Goal: Task Accomplishment & Management: Manage account settings

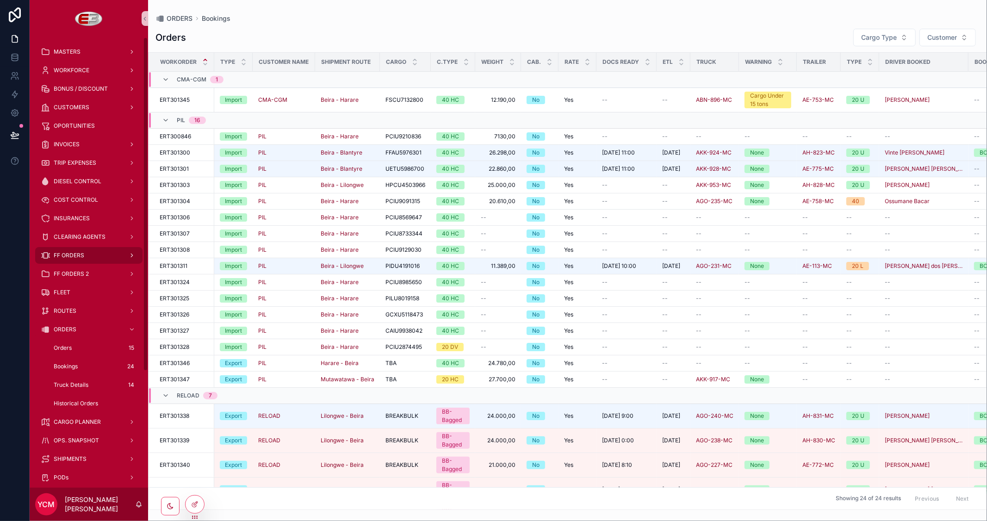
click at [65, 259] on div "FF ORDERS" at bounding box center [89, 255] width 96 height 15
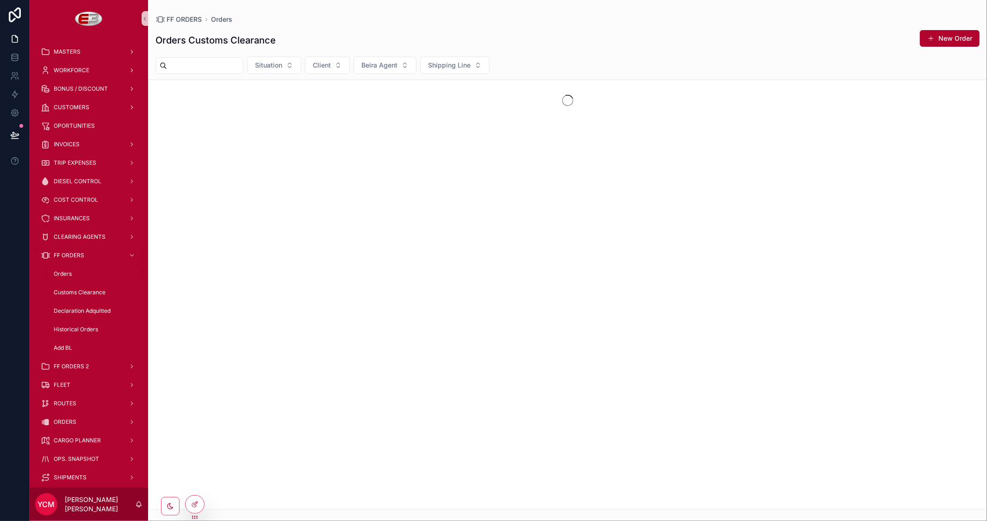
click at [223, 63] on input "scrollable content" at bounding box center [205, 65] width 76 height 13
paste input "**********"
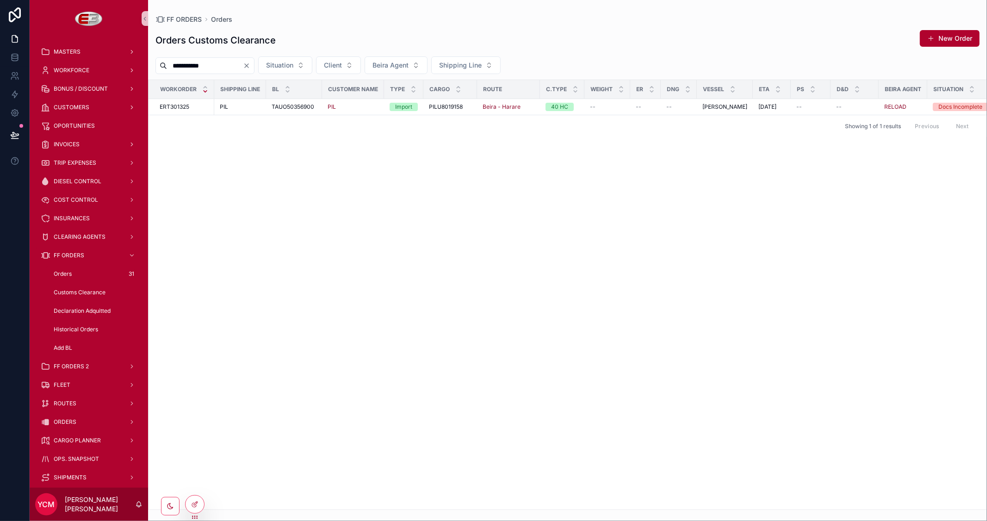
type input "**********"
click at [250, 65] on icon "Clear" at bounding box center [246, 65] width 7 height 7
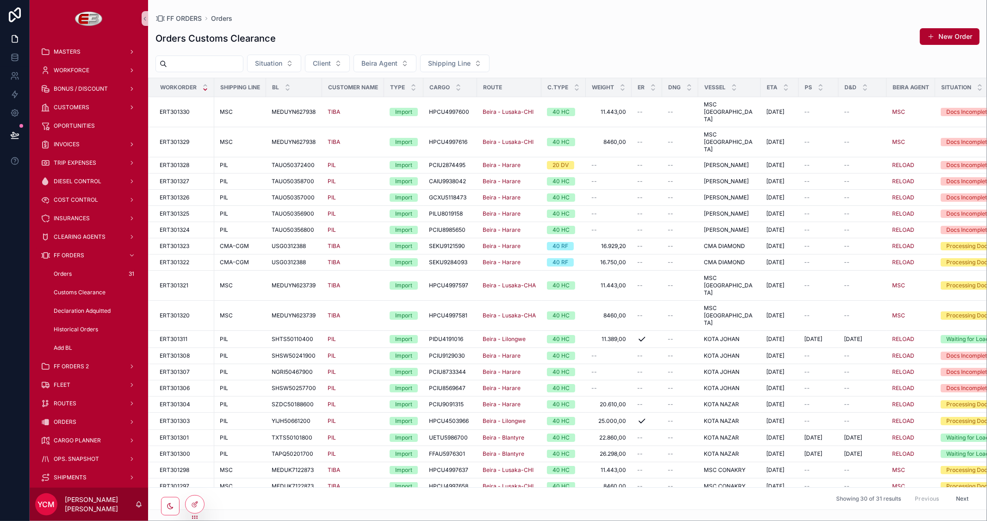
click at [215, 65] on input "scrollable content" at bounding box center [205, 63] width 76 height 13
paste input "**********"
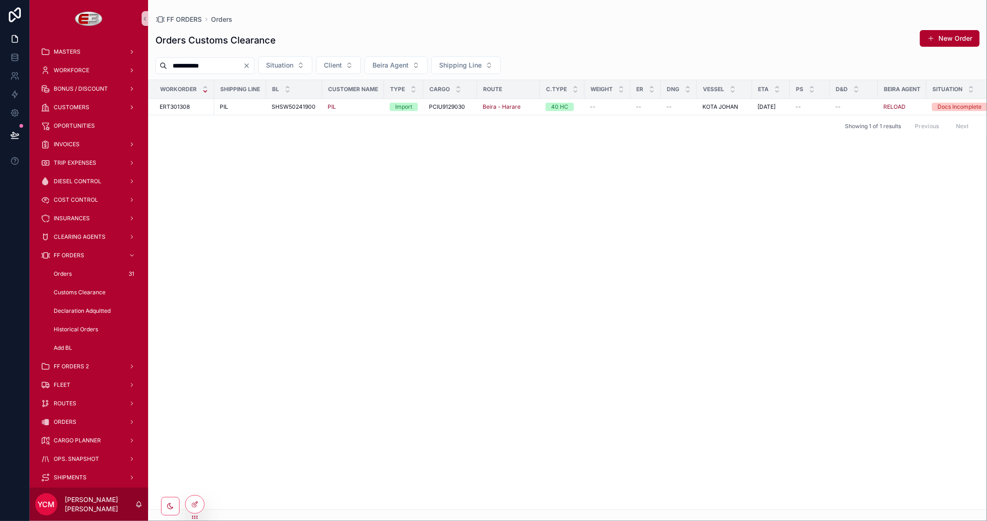
type input "**********"
click at [250, 66] on icon "Clear" at bounding box center [246, 65] width 7 height 7
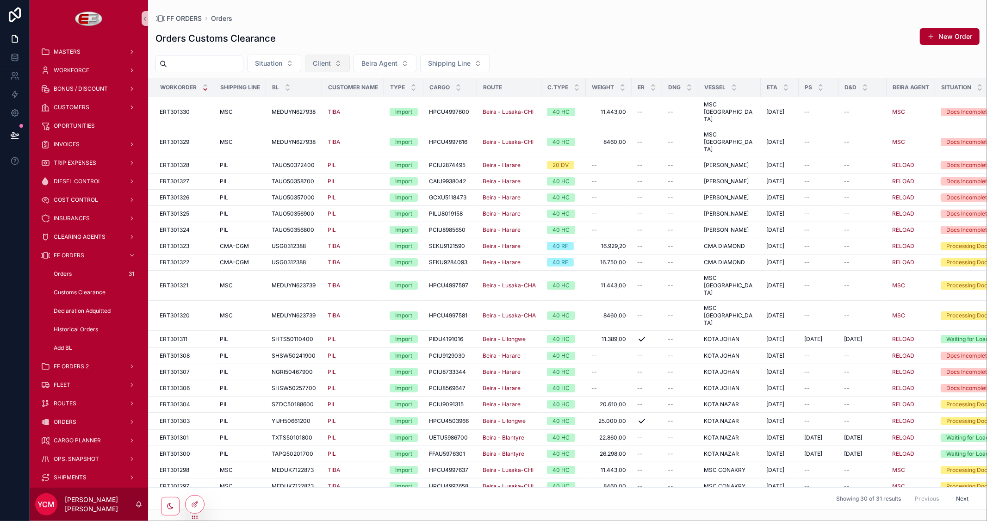
click at [350, 60] on button "Client" at bounding box center [327, 64] width 45 height 18
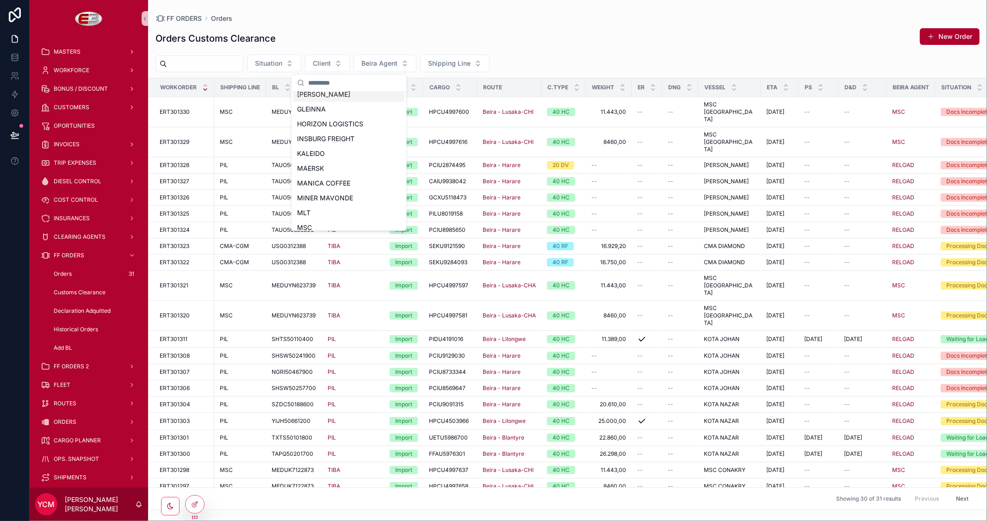
scroll to position [103, 0]
click at [306, 219] on span "PIL" at bounding box center [302, 220] width 10 height 9
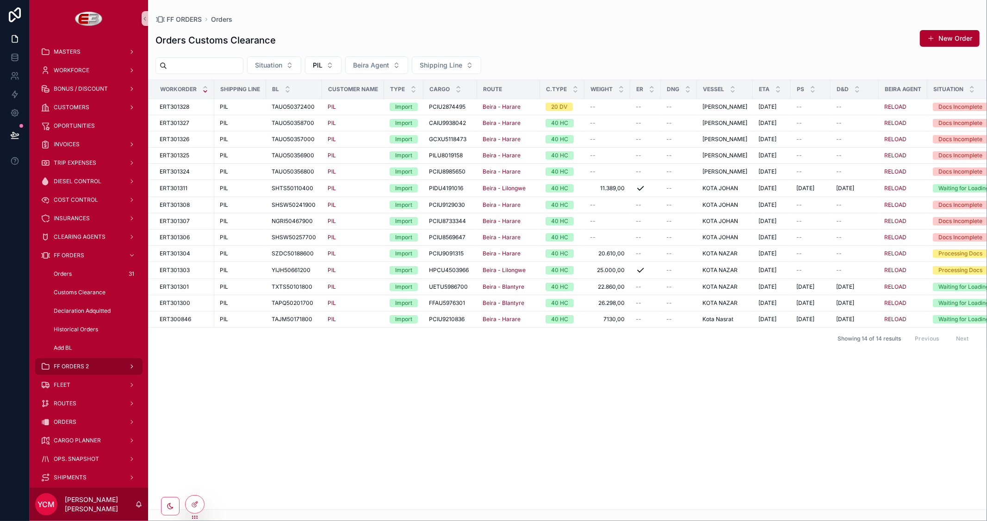
click at [76, 371] on div "FF ORDERS 2" at bounding box center [89, 366] width 96 height 15
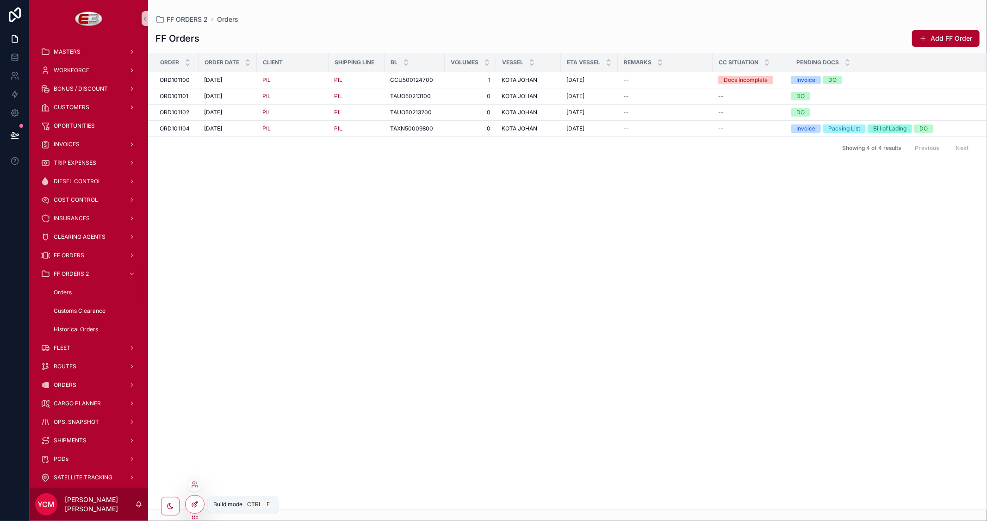
click at [195, 503] on icon at bounding box center [196, 503] width 4 height 4
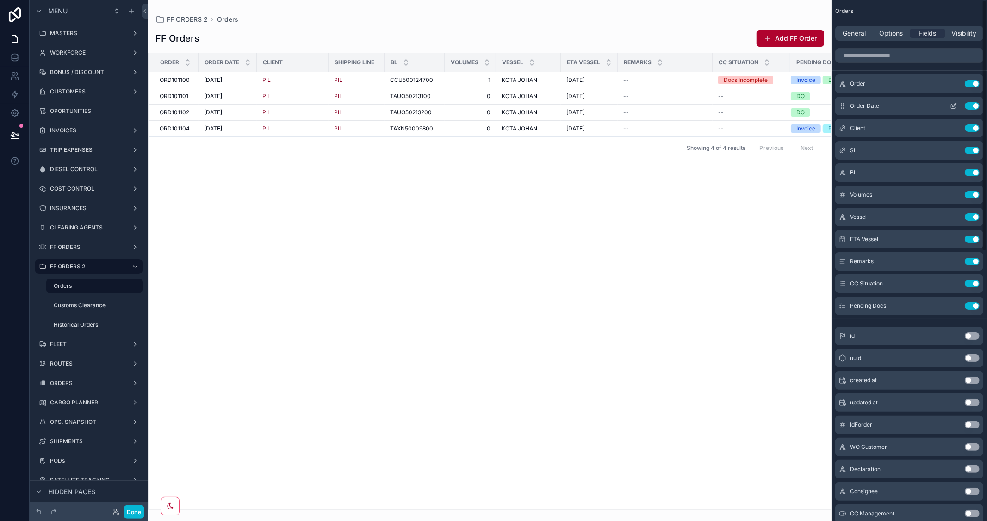
click at [953, 105] on icon "scrollable content" at bounding box center [954, 105] width 4 height 4
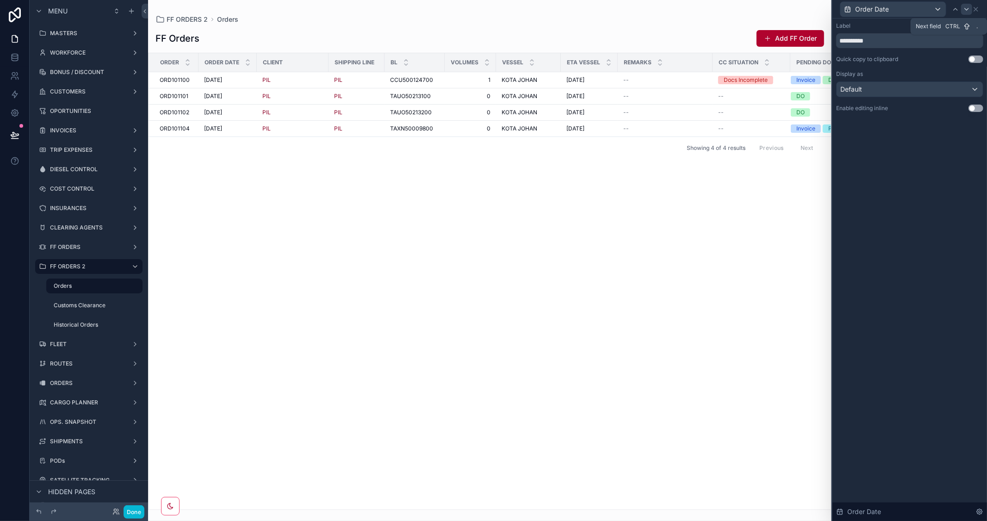
click at [965, 6] on icon at bounding box center [966, 9] width 7 height 7
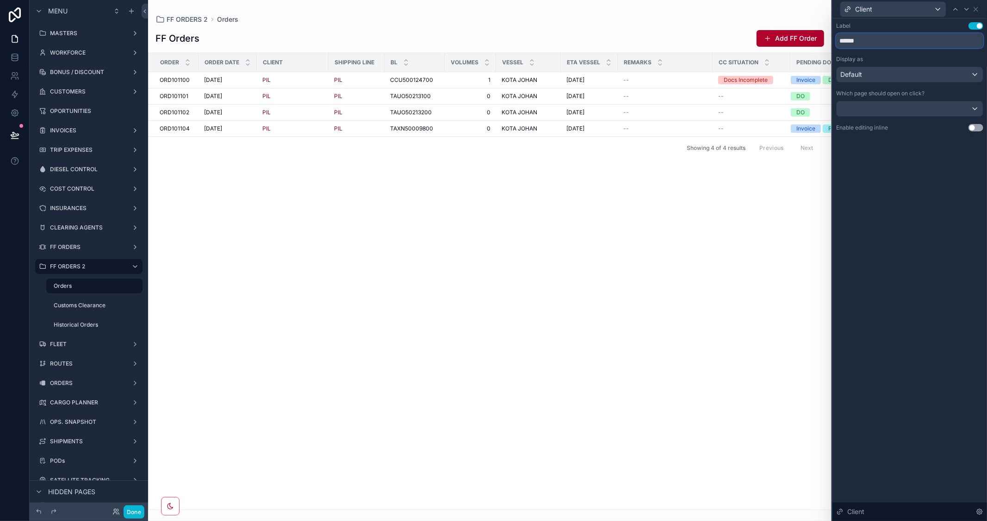
drag, startPoint x: 872, startPoint y: 43, endPoint x: 794, endPoint y: 38, distance: 78.8
click at [794, 38] on div "Client Label Use setting ****** Display as Default Which page should open on cl…" at bounding box center [493, 260] width 987 height 521
type input "********"
click at [954, 7] on icon at bounding box center [955, 9] width 7 height 7
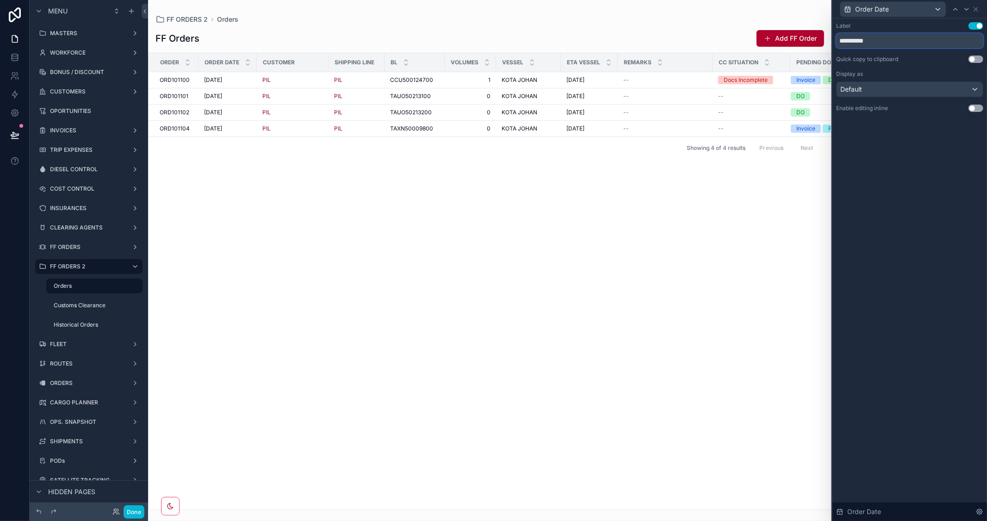
click at [848, 36] on input "**********" at bounding box center [909, 40] width 147 height 15
click at [844, 37] on input "**********" at bounding box center [909, 40] width 147 height 15
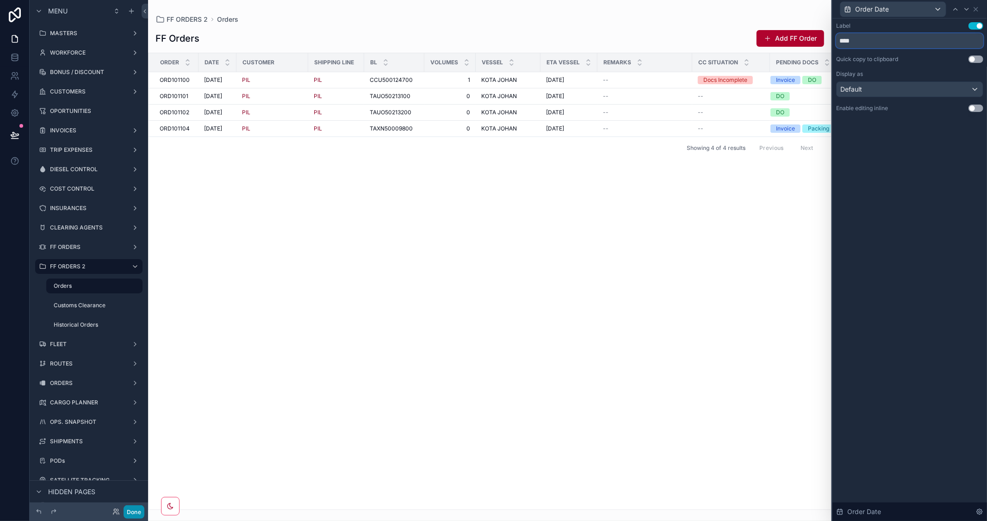
type input "****"
click at [137, 513] on button "Done" at bounding box center [134, 511] width 21 height 13
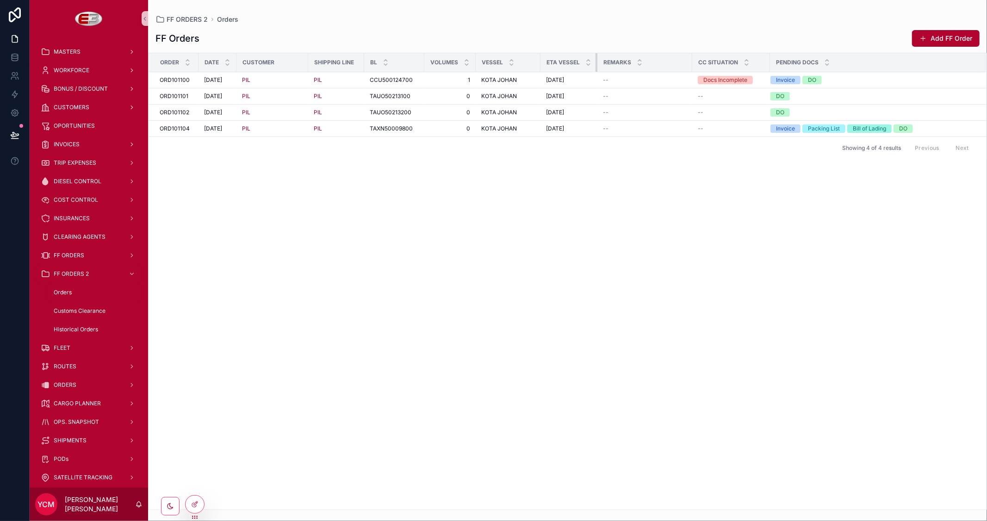
drag, startPoint x: 595, startPoint y: 61, endPoint x: 582, endPoint y: 60, distance: 13.0
click at [582, 60] on th "ETA Vessel" at bounding box center [568, 62] width 57 height 19
drag, startPoint x: 768, startPoint y: 63, endPoint x: 764, endPoint y: 66, distance: 4.8
click at [764, 66] on div "scrollable content" at bounding box center [766, 62] width 4 height 19
drag, startPoint x: 690, startPoint y: 62, endPoint x: 711, endPoint y: 65, distance: 20.9
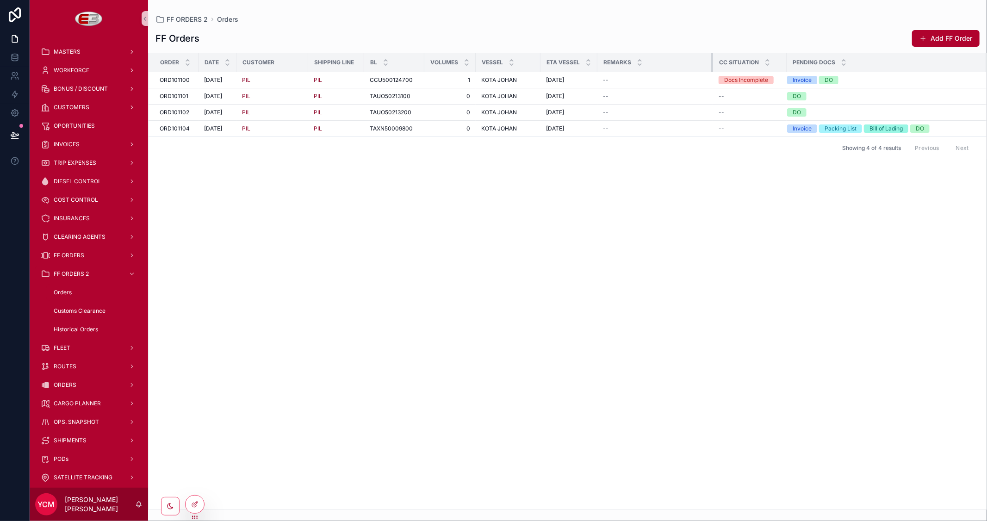
click at [711, 65] on div "scrollable content" at bounding box center [713, 62] width 4 height 19
click at [736, 239] on div "Order Date Customer Shipping Line BL Volumes Vessel ETA Vessel Remarks CC Situa…" at bounding box center [567, 281] width 838 height 456
click at [184, 76] on span "ORD101100" at bounding box center [175, 79] width 30 height 7
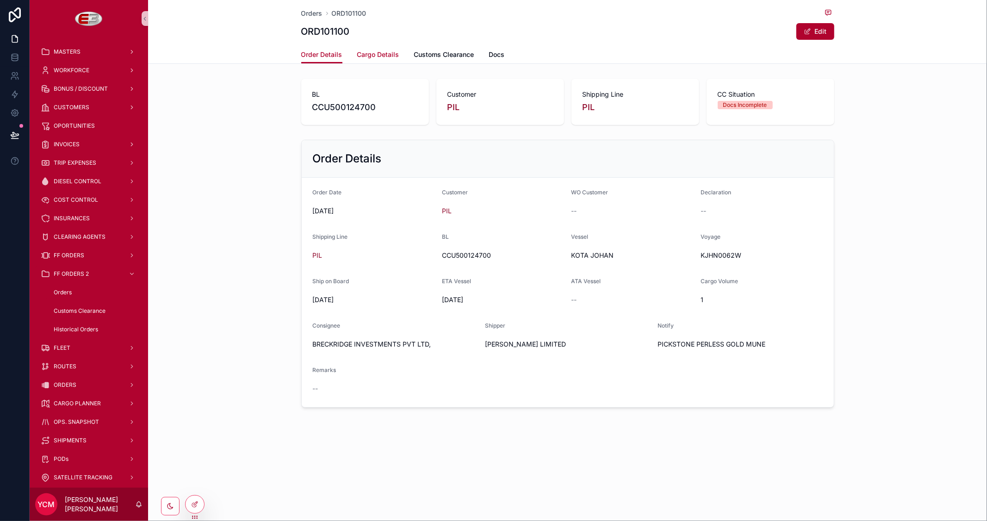
click at [382, 49] on link "Cargo Details" at bounding box center [378, 55] width 42 height 19
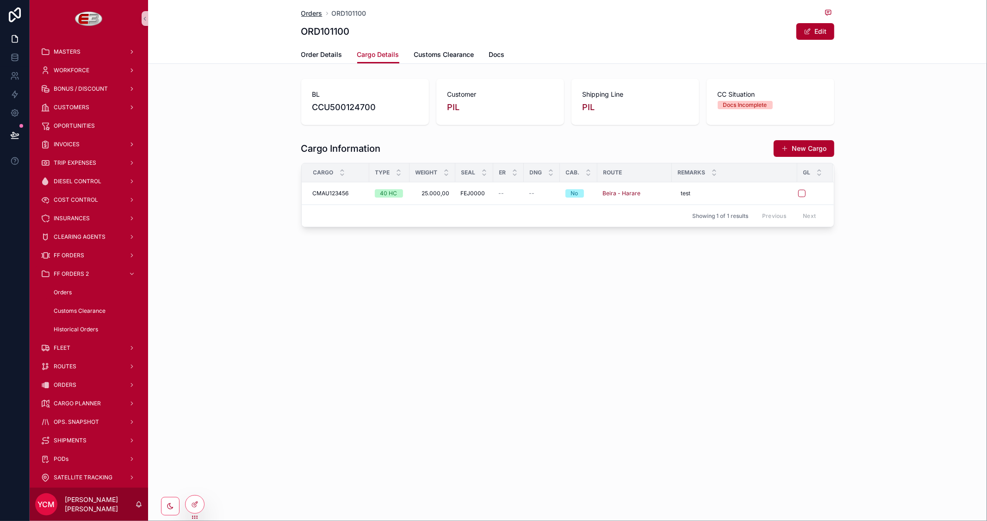
click at [313, 13] on span "Orders" at bounding box center [311, 13] width 21 height 9
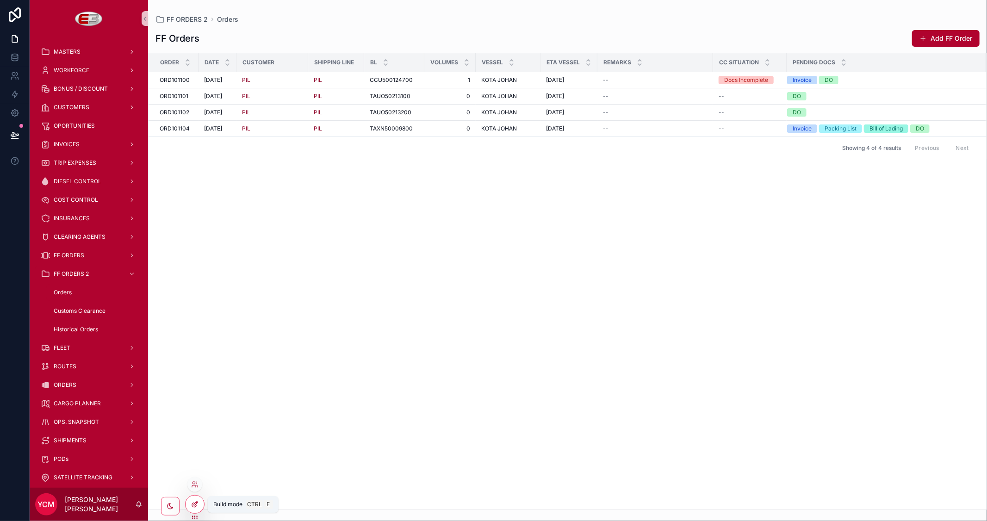
click at [195, 503] on icon at bounding box center [196, 503] width 4 height 4
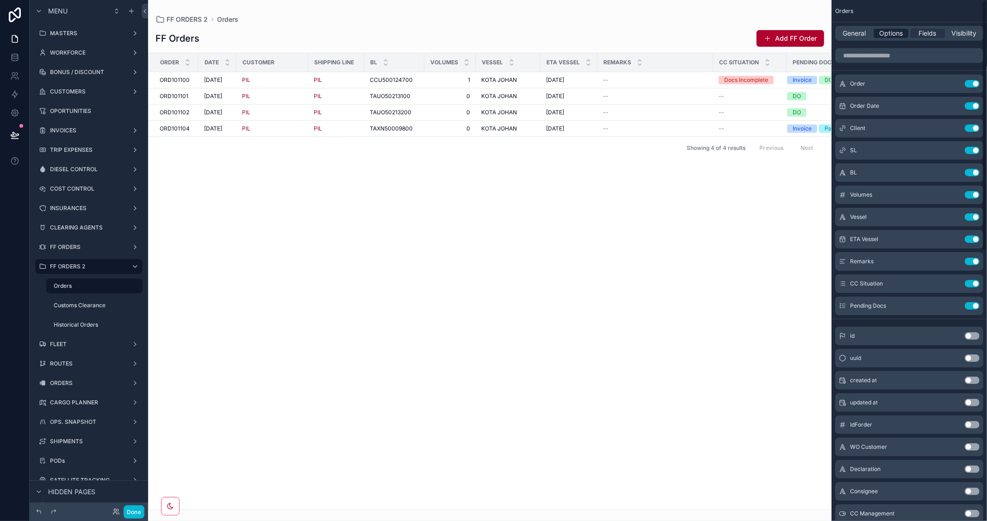
click at [896, 33] on span "Options" at bounding box center [891, 33] width 24 height 9
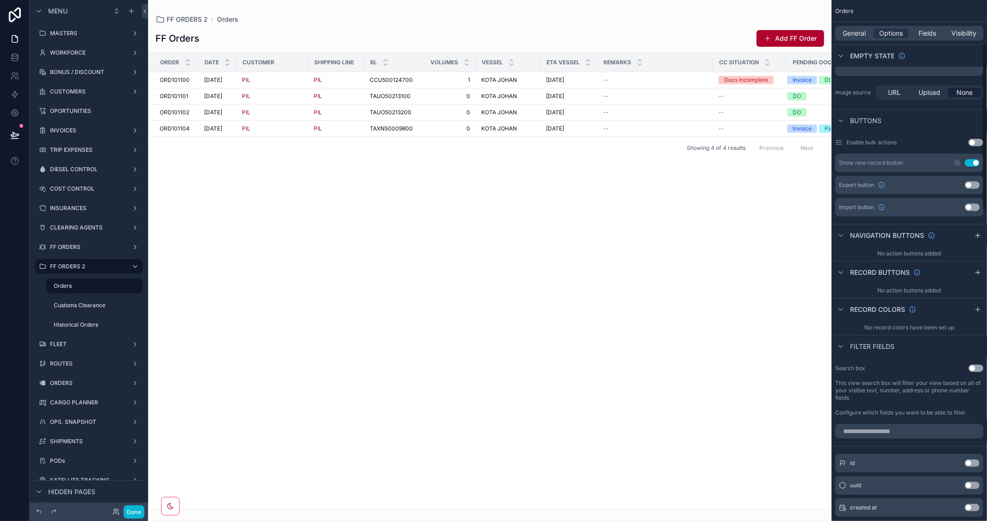
scroll to position [257, 0]
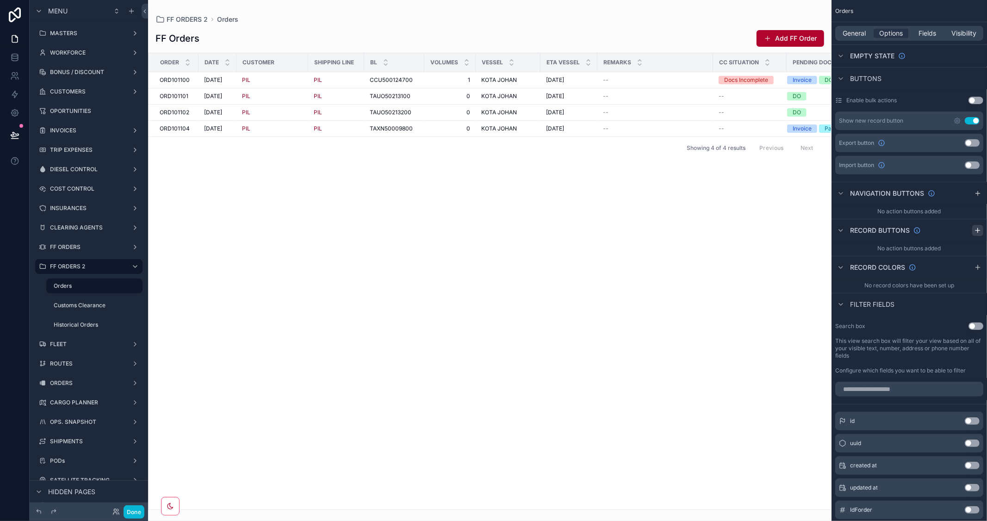
click at [975, 232] on icon "scrollable content" at bounding box center [977, 230] width 7 height 7
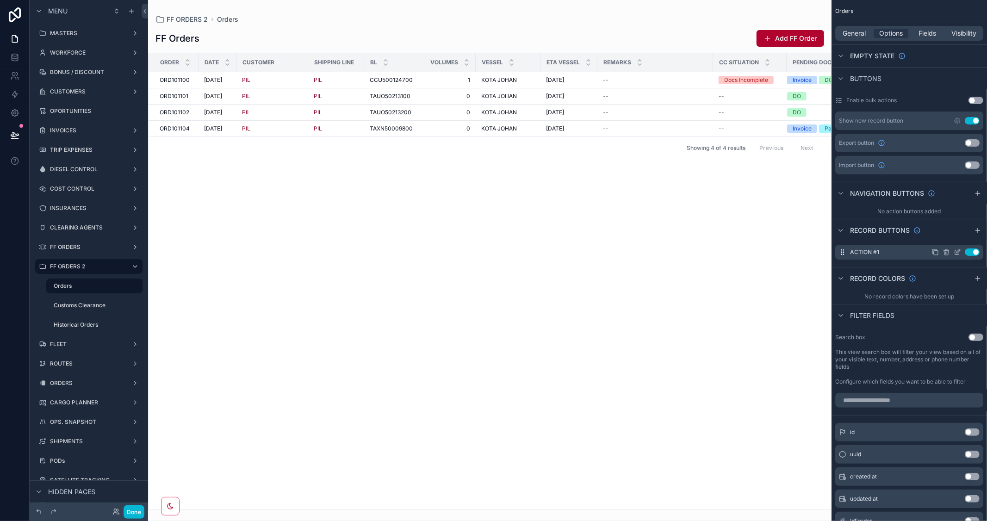
click at [956, 252] on icon "scrollable content" at bounding box center [958, 251] width 4 height 4
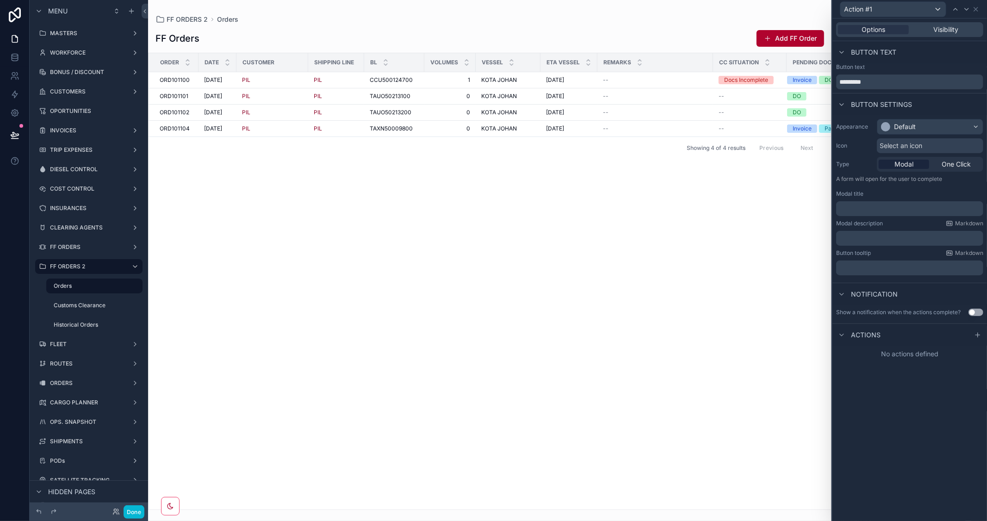
click at [881, 206] on p "﻿" at bounding box center [911, 208] width 142 height 9
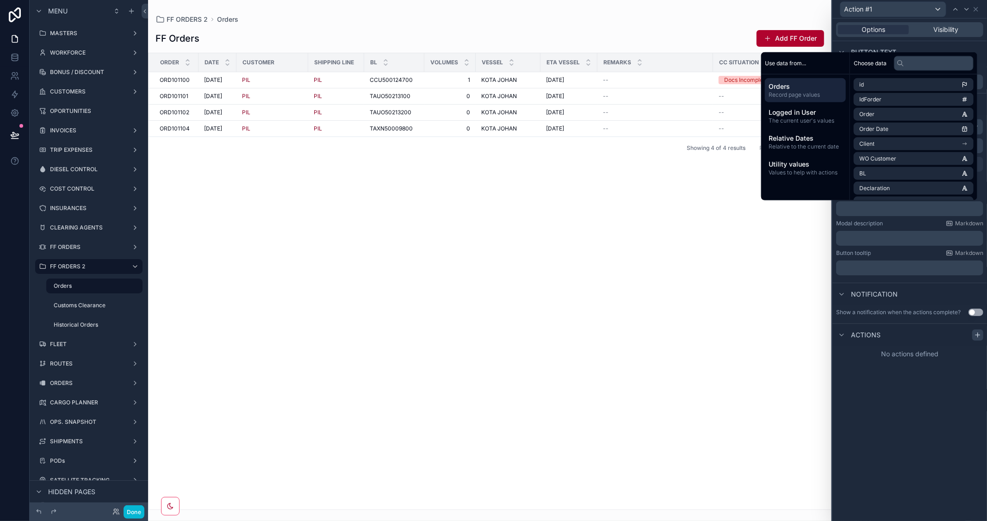
click at [977, 332] on icon at bounding box center [977, 334] width 7 height 7
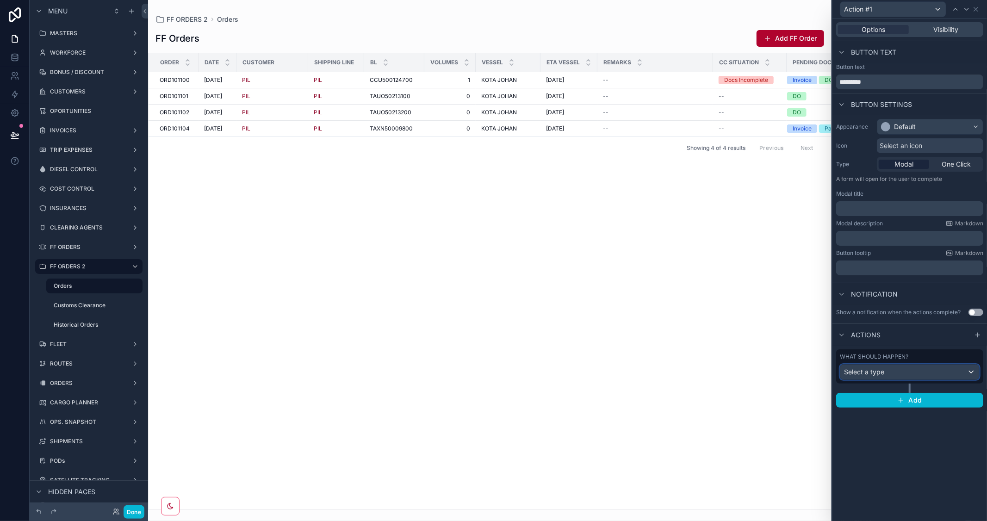
click at [892, 371] on div "Select a type" at bounding box center [909, 372] width 139 height 15
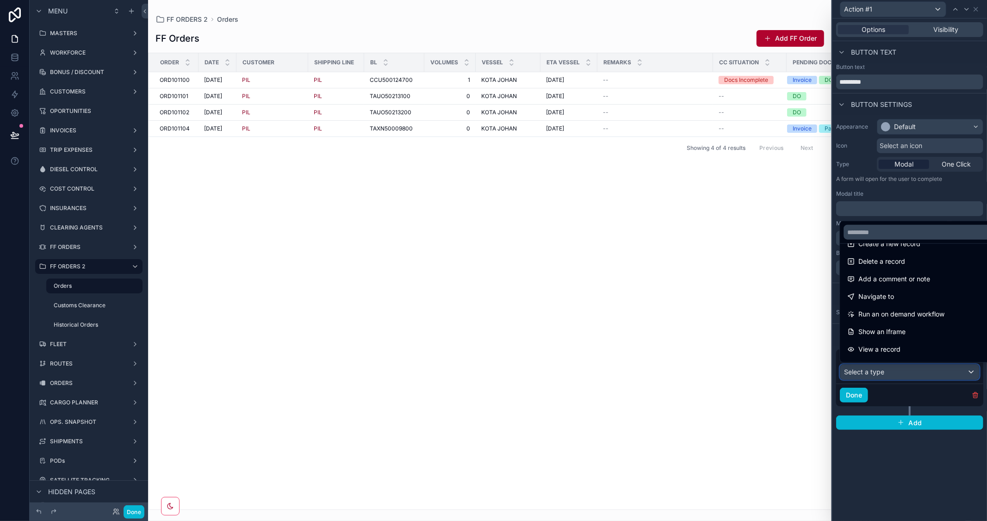
scroll to position [51, 0]
click at [922, 482] on div at bounding box center [909, 260] width 154 height 521
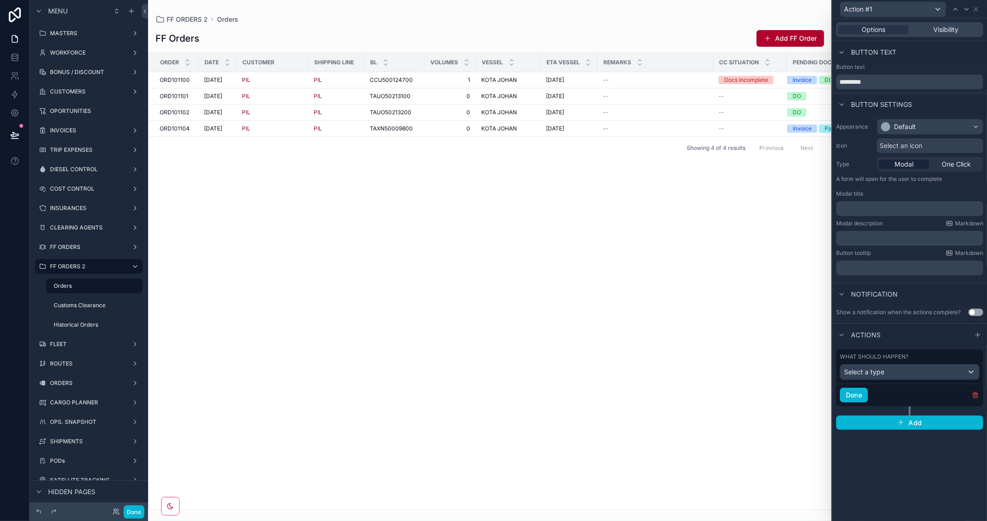
click at [980, 7] on div "Action #1" at bounding box center [909, 9] width 147 height 18
click at [975, 9] on icon at bounding box center [976, 9] width 4 height 4
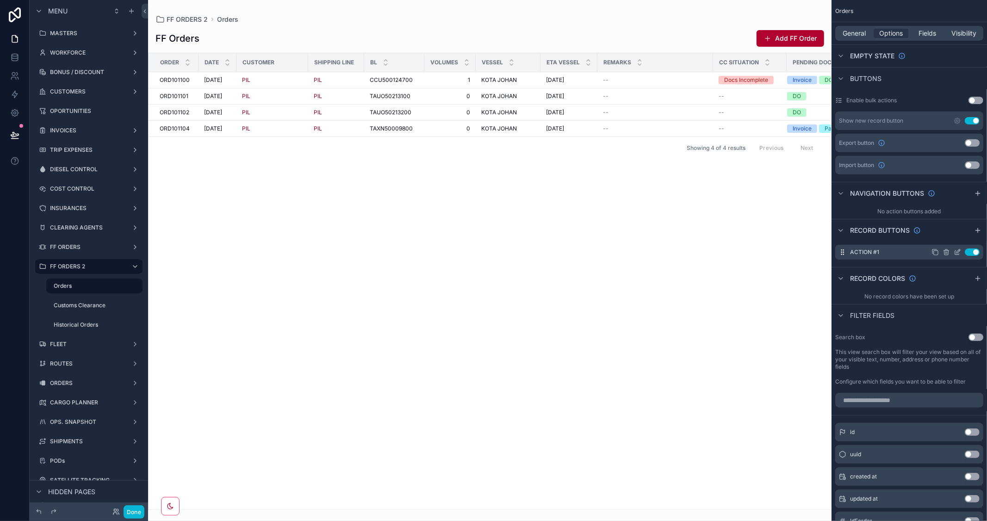
click at [945, 253] on icon "scrollable content" at bounding box center [945, 251] width 7 height 7
click at [958, 237] on icon at bounding box center [960, 237] width 4 height 4
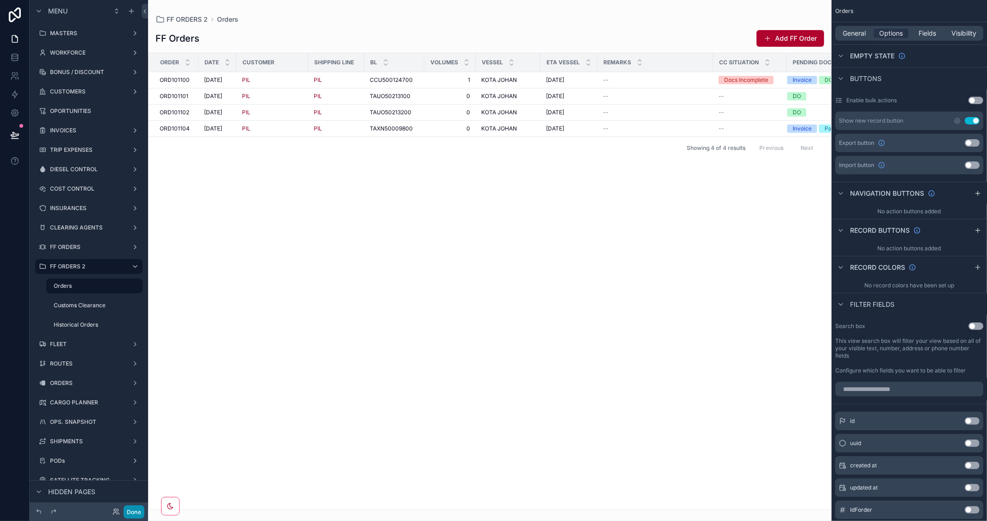
click at [134, 510] on button "Done" at bounding box center [134, 511] width 21 height 13
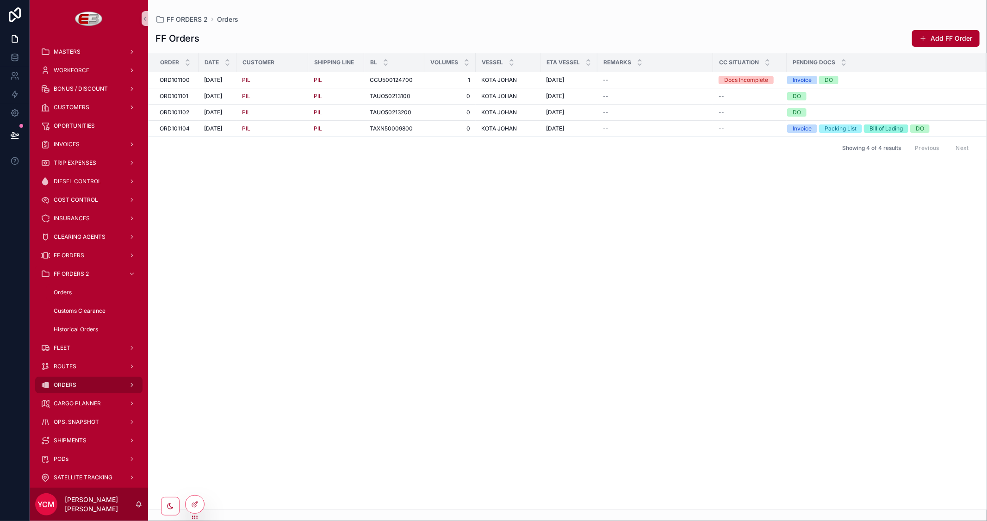
click at [76, 380] on div "ORDERS" at bounding box center [89, 384] width 96 height 15
